Goal: Transaction & Acquisition: Book appointment/travel/reservation

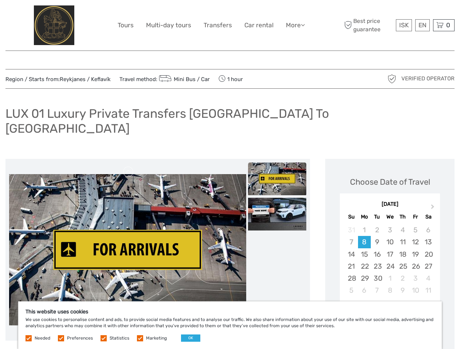
click at [294, 25] on link "More" at bounding box center [295, 25] width 19 height 11
click at [303, 25] on icon at bounding box center [303, 25] width 4 height 6
click at [403, 25] on span "ISK" at bounding box center [403, 24] width 9 height 7
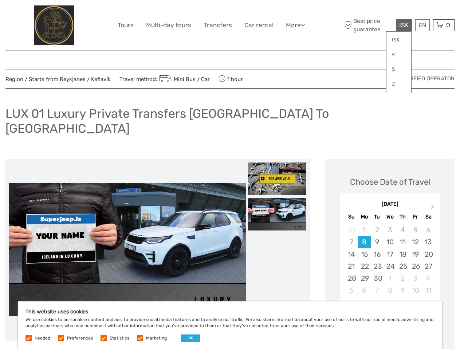
click at [422, 25] on div "EN English Español Deutsch" at bounding box center [422, 25] width 15 height 12
click at [443, 25] on div "0 Items Total 0 ISK Checkout The shopping cart is empty." at bounding box center [443, 25] width 21 height 12
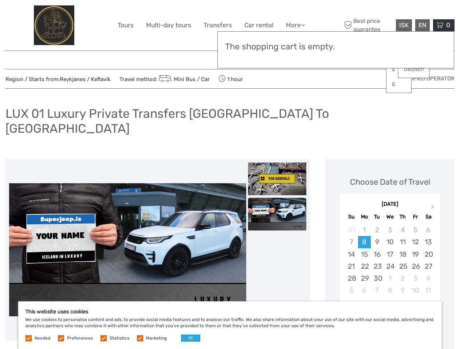
click at [127, 235] on img at bounding box center [127, 249] width 237 height 133
click at [128, 166] on link at bounding box center [129, 172] width 12 height 12
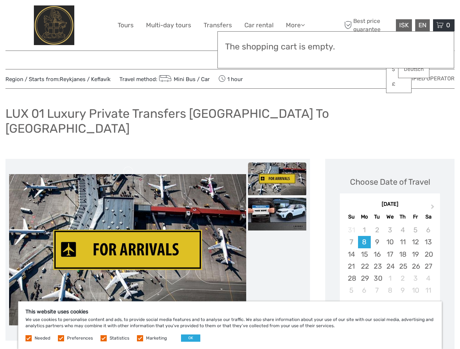
click at [277, 164] on img at bounding box center [277, 179] width 58 height 33
click at [277, 200] on img at bounding box center [277, 214] width 58 height 33
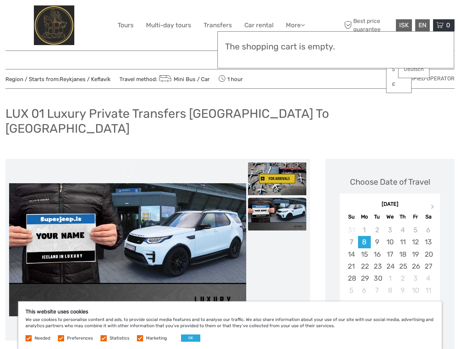
click at [433, 203] on button "Next Month" at bounding box center [433, 209] width 12 height 12
